Goal: Information Seeking & Learning: Learn about a topic

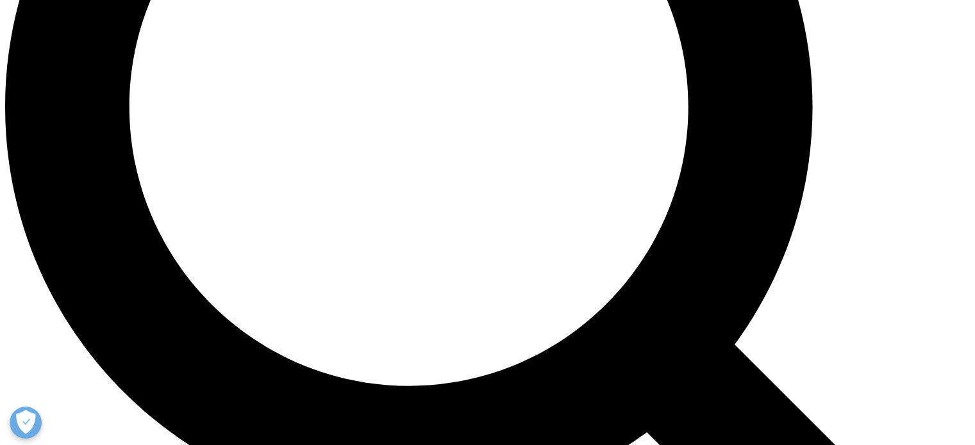
scroll to position [1345, 0]
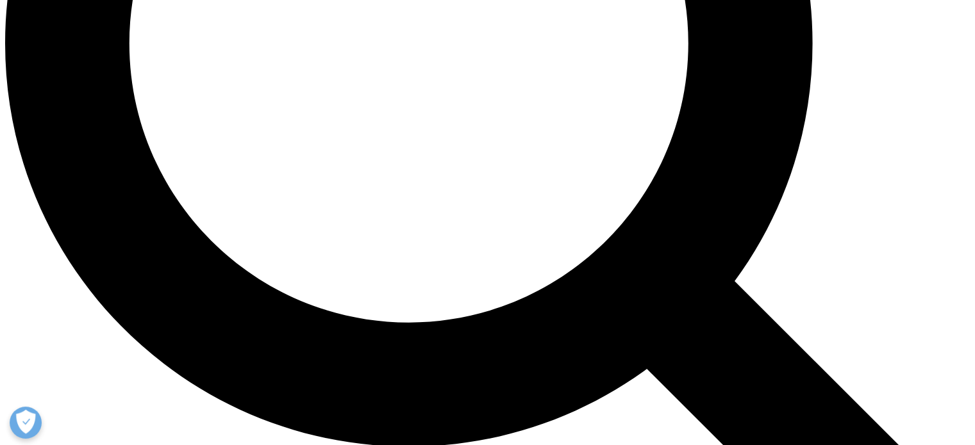
drag, startPoint x: 314, startPoint y: 313, endPoint x: 636, endPoint y: 319, distance: 321.7
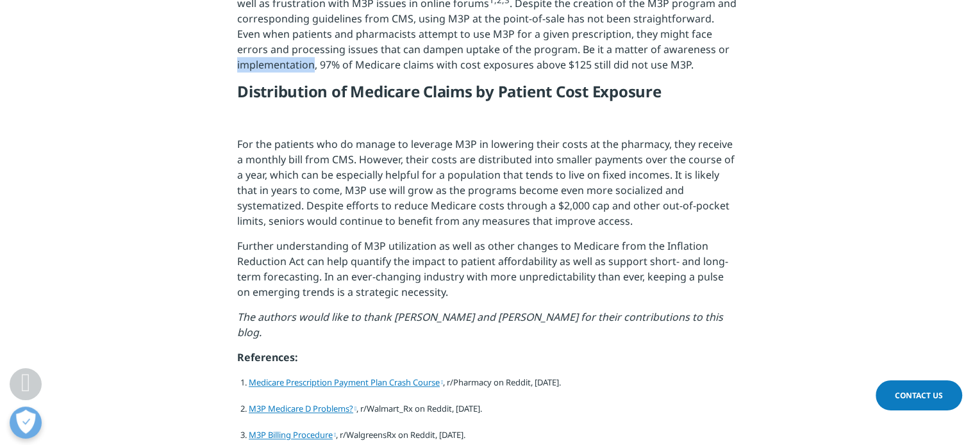
click at [267, 82] on p "Pharmacists, health insurance administrators, and patients alike have expressed…" at bounding box center [487, 31] width 500 height 102
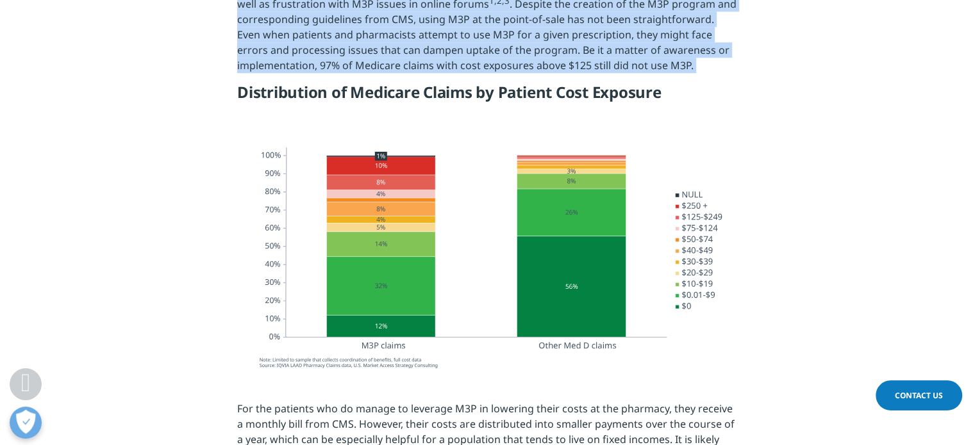
click at [268, 83] on p "Pharmacists, health insurance administrators, and patients alike have expressed…" at bounding box center [487, 32] width 500 height 102
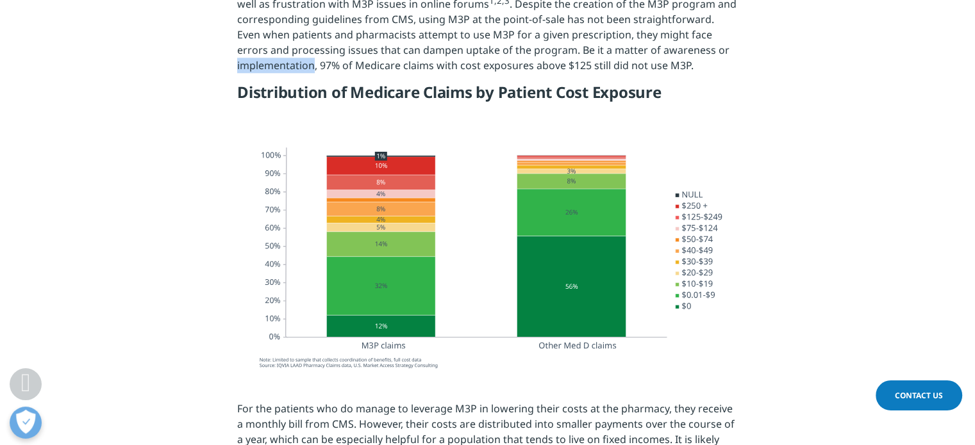
click at [268, 83] on p "Pharmacists, health insurance administrators, and patients alike have expressed…" at bounding box center [487, 32] width 500 height 102
click at [466, 83] on p "Pharmacists, health insurance administrators, and patients alike have expressed…" at bounding box center [487, 32] width 500 height 102
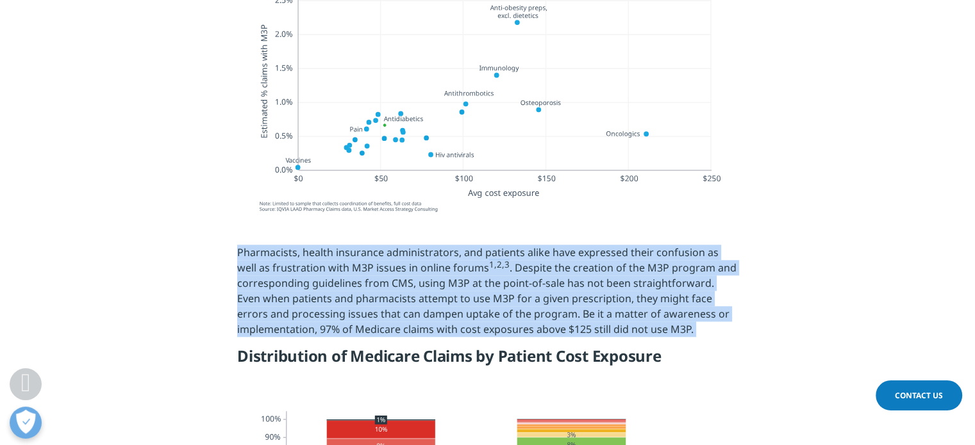
click at [466, 325] on p "Pharmacists, health insurance administrators, and patients alike have expressed…" at bounding box center [487, 296] width 500 height 102
click at [412, 318] on p "Pharmacists, health insurance administrators, and patients alike have expressed…" at bounding box center [487, 296] width 500 height 102
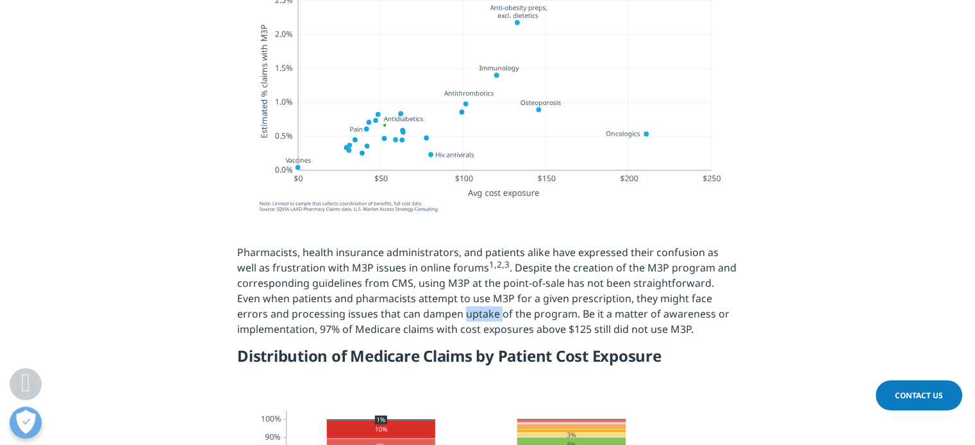
click at [412, 318] on p "Pharmacists, health insurance administrators, and patients alike have expressed…" at bounding box center [487, 296] width 500 height 102
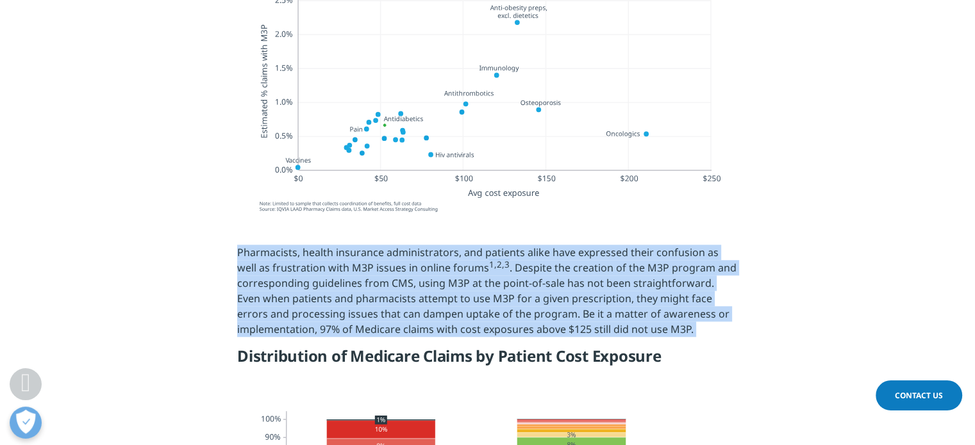
click at [412, 318] on p "Pharmacists, health insurance administrators, and patients alike have expressed…" at bounding box center [487, 296] width 500 height 102
click at [438, 291] on p "Pharmacists, health insurance administrators, and patients alike have expressed…" at bounding box center [487, 296] width 500 height 102
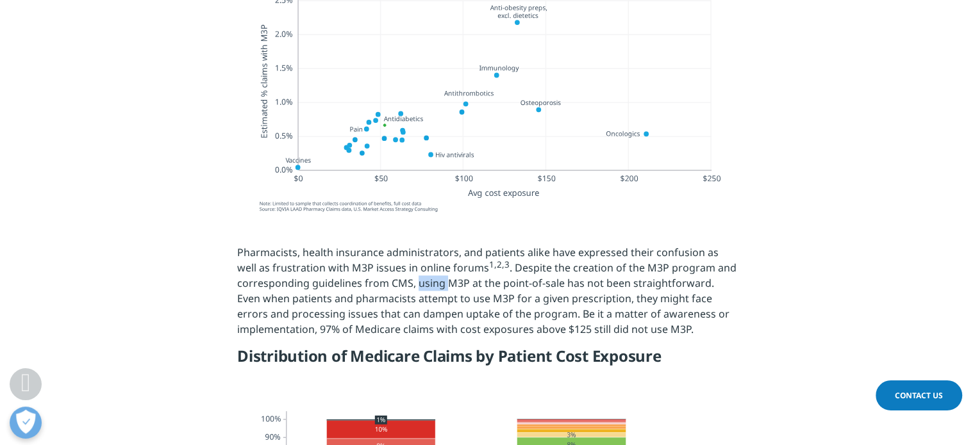
click at [438, 291] on p "Pharmacists, health insurance administrators, and patients alike have expressed…" at bounding box center [487, 296] width 500 height 102
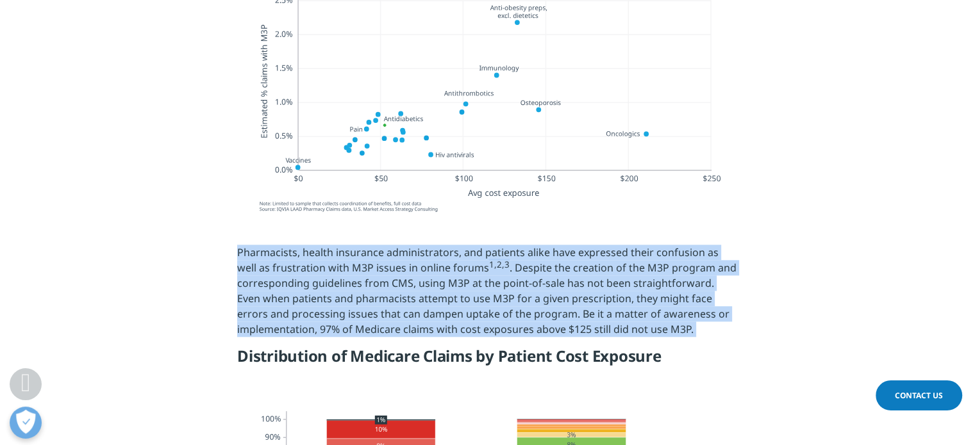
click at [438, 291] on p "Pharmacists, health insurance administrators, and patients alike have expressed…" at bounding box center [487, 296] width 500 height 102
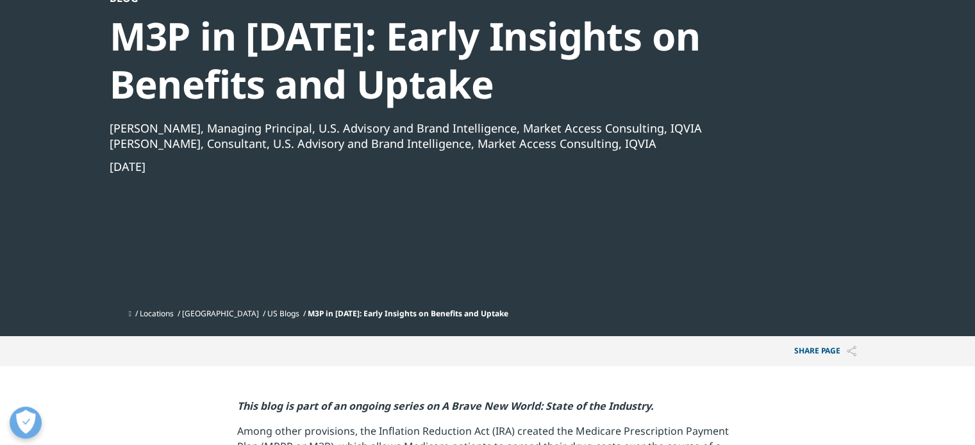
scroll to position [0, 0]
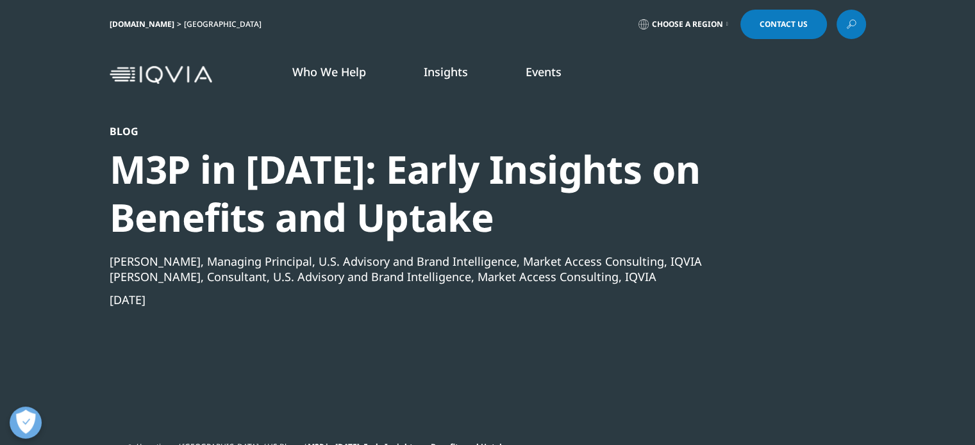
drag, startPoint x: 522, startPoint y: 316, endPoint x: 121, endPoint y: 64, distance: 473.0
copy div "Who We Help WHO WE HELP Pharmaceutical Manufacturers MedTech Emerging Biopharma…"
click at [731, 291] on div "[PERSON_NAME], Managing Principal, U.S. Advisory and Brand Intelligence, Market…" at bounding box center [453, 281] width 687 height 54
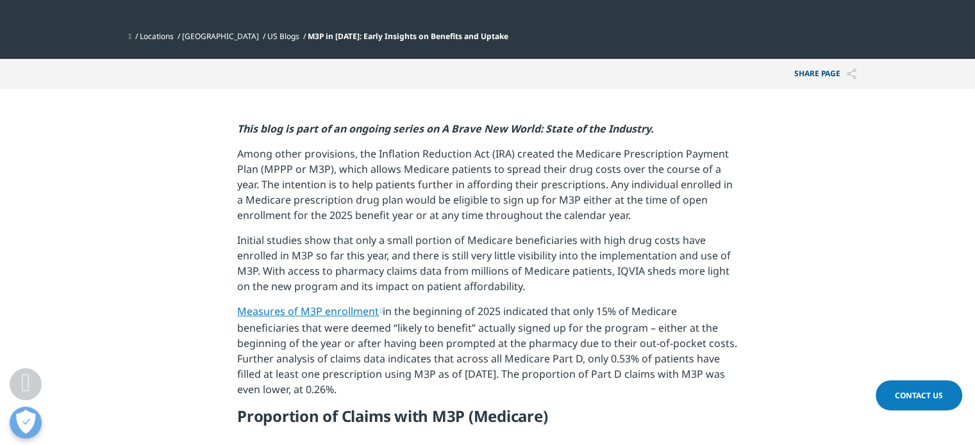
scroll to position [577, 0]
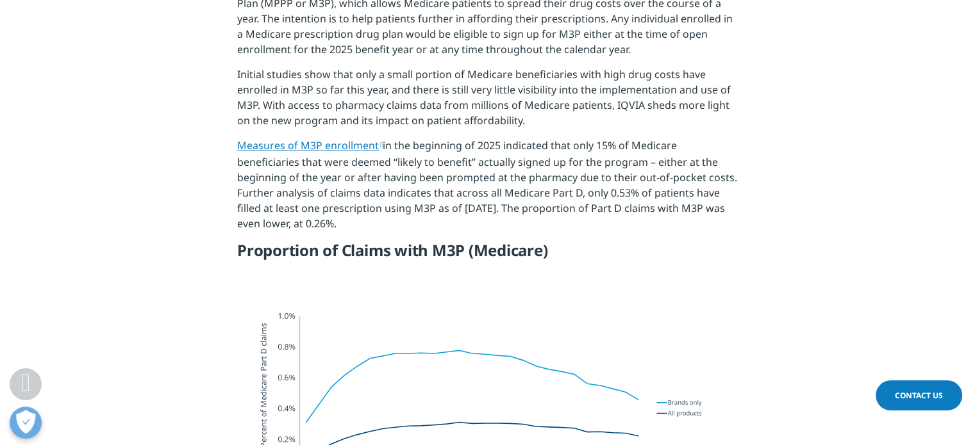
click at [562, 304] on img at bounding box center [487, 414] width 500 height 263
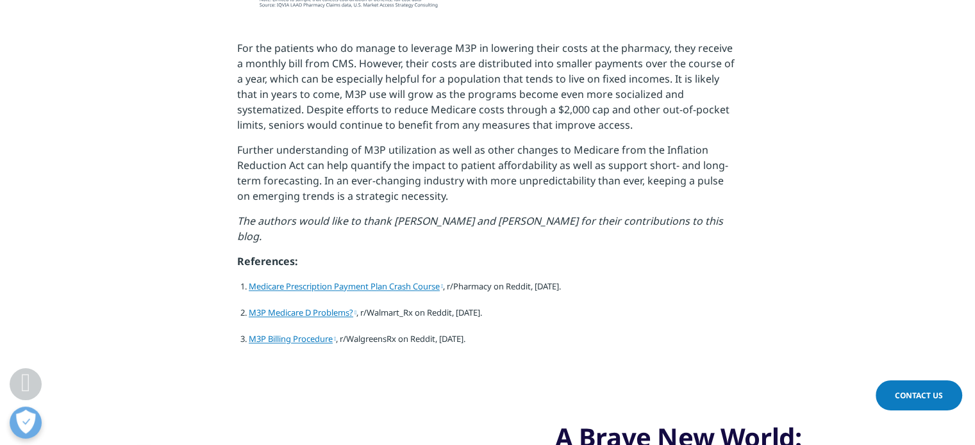
scroll to position [1922, 0]
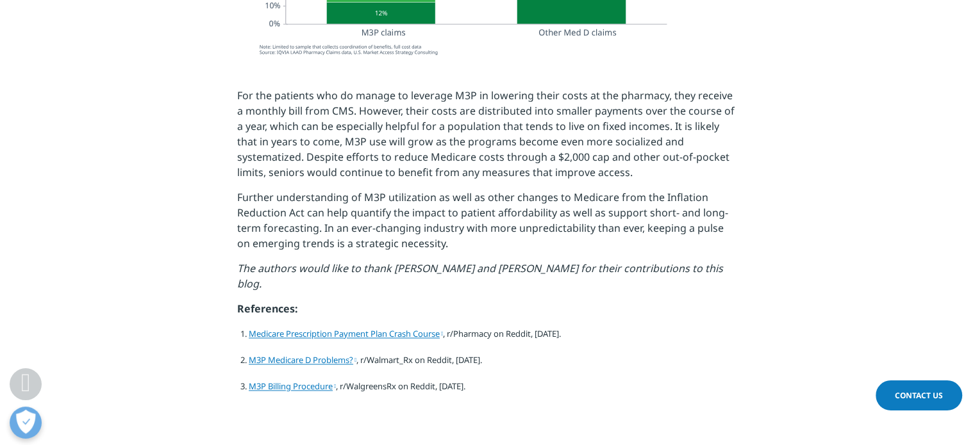
click at [296, 354] on link "M3P Medicare D Problems?" at bounding box center [303, 360] width 108 height 12
